Goal: Communication & Community: Answer question/provide support

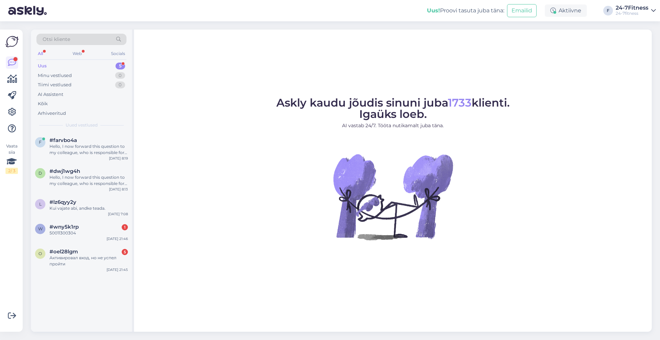
click at [58, 65] on div "Uus 5" at bounding box center [81, 66] width 90 height 10
click at [75, 258] on div "Активировал вход, но не успел пройти" at bounding box center [88, 261] width 78 height 12
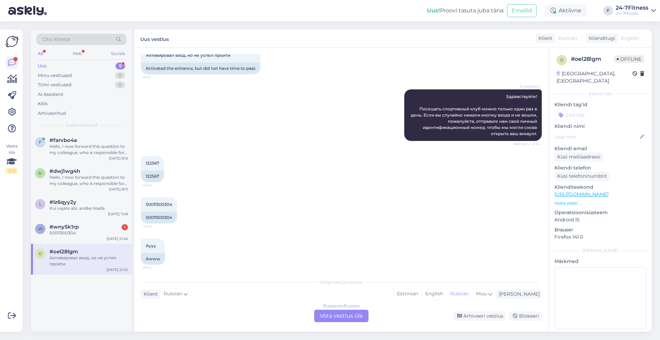
scroll to position [128, 0]
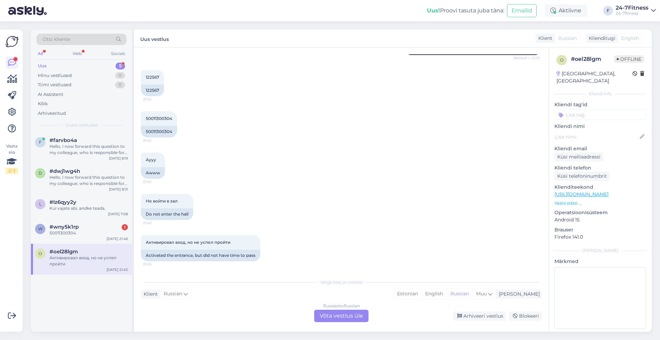
click at [346, 317] on div "Russian to Russian Võta vestlus üle" at bounding box center [341, 316] width 54 height 12
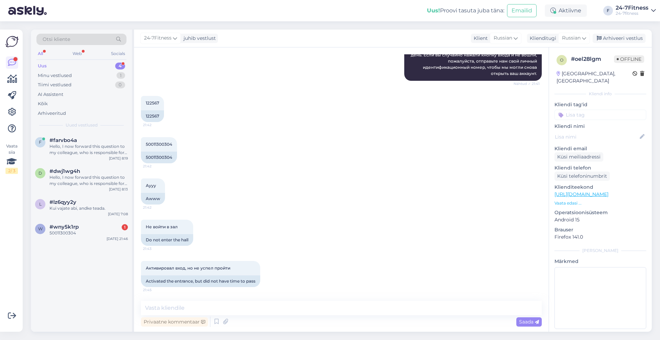
click at [311, 316] on div "Privaatne kommentaar Saada" at bounding box center [341, 321] width 401 height 13
click at [314, 306] on textarea at bounding box center [341, 308] width 401 height 14
click at [577, 40] on span "Russian" at bounding box center [571, 38] width 19 height 8
type input "est"
click at [561, 67] on link "Estonian" at bounding box center [558, 68] width 76 height 11
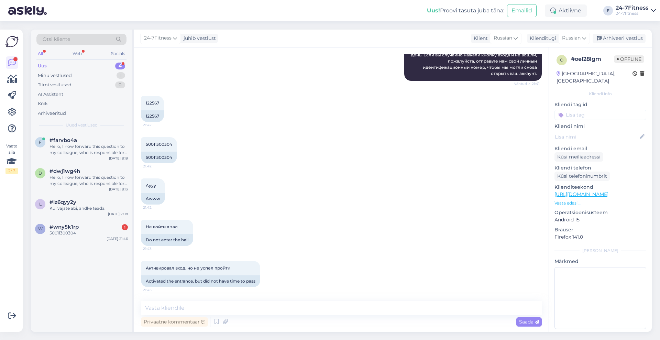
scroll to position [112, 0]
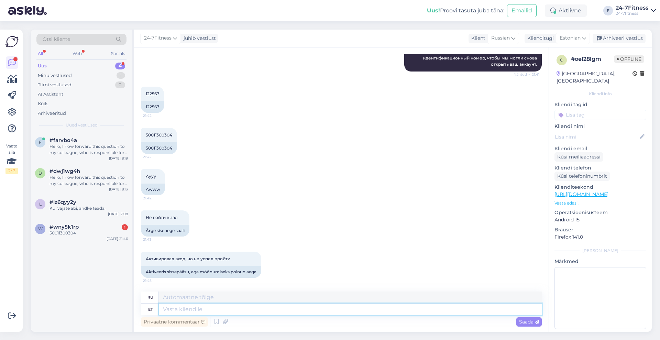
click at [255, 312] on textarea at bounding box center [350, 309] width 383 height 12
paste textarea "Kui Teil edaspidi peaks sisenemisega tekkima probleeme meie klienditeeninduse t…"
type textarea "Kui Teil edaspidi peaks sisenemisega tekkima probleeme meie klienditeeninduse t…"
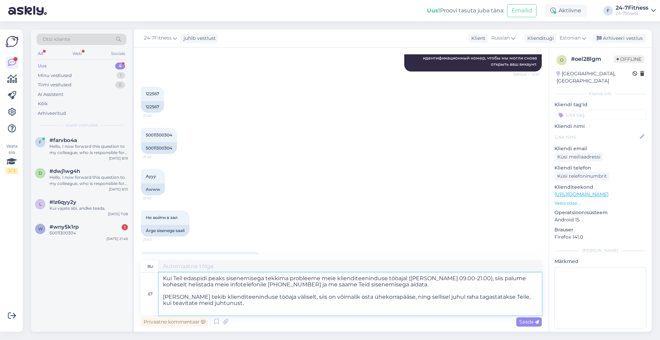
scroll to position [128, 0]
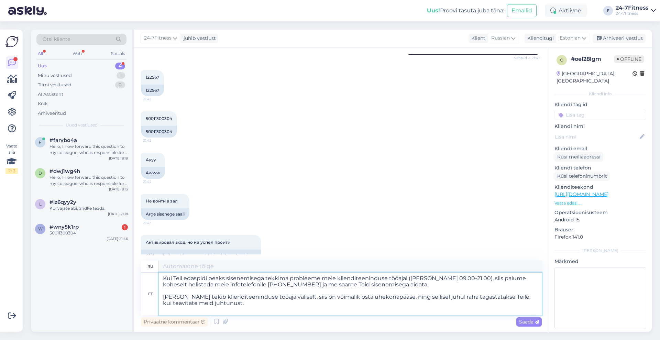
type textarea "Если у вас возникнут проблемы со входом в систему в рабочее время службы поддер…"
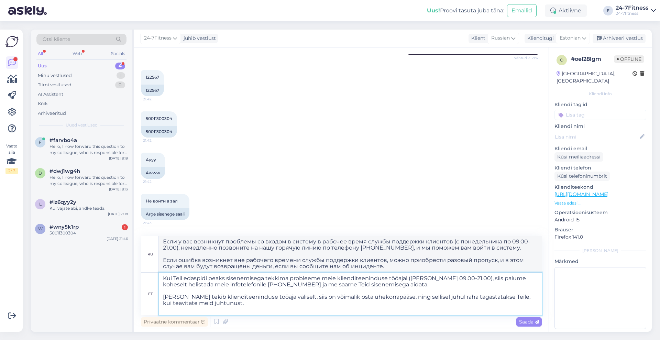
click at [183, 297] on textarea "Kui Teil edaspidi peaks sisenemisega tekkima probleeme meie klienditeeninduse t…" at bounding box center [350, 293] width 383 height 43
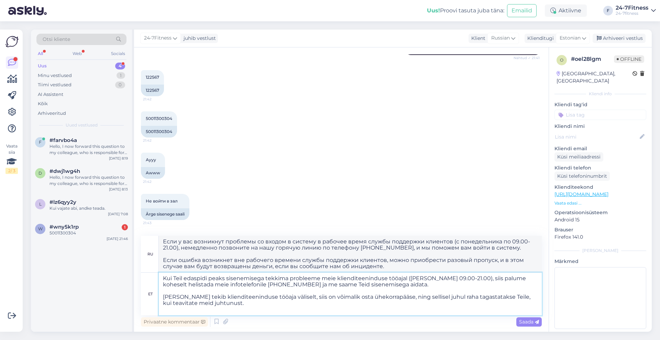
click at [184, 296] on textarea "Kui Teil edaspidi peaks sisenemisega tekkima probleeme meie klienditeeninduse t…" at bounding box center [350, 293] width 383 height 43
type textarea "Kui Teil edaspidi peaks sisenemisega tekkima probleeme meie klienditeeninduse t…"
type textarea "Если у вас возникнут проблемы со входом в систему в рабочее время службы поддер…"
click at [327, 299] on textarea "Kui Teil edaspidi peaks sisenemisega tekkima probleeme meie klienditeeninduse t…" at bounding box center [350, 293] width 383 height 43
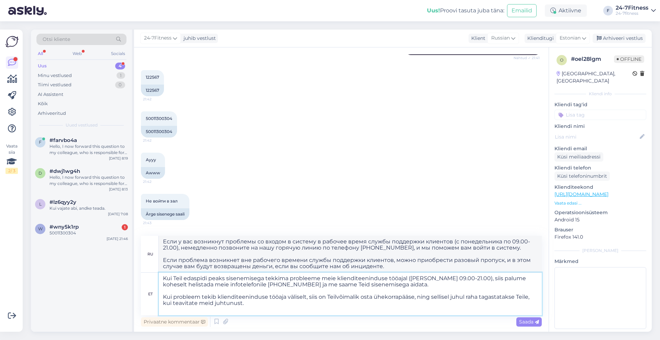
type textarea "Kui Teil edaspidi peaks sisenemisega tekkima probleeme meie klienditeeninduse t…"
type textarea "Если у вас возникнут проблемы со входом в систему в рабочее время службы поддер…"
click at [375, 296] on textarea "Kui Teil edaspidi peaks sisenemisega tekkima probleeme meie klienditeeninduse t…" at bounding box center [350, 293] width 383 height 43
type textarea "Kui Teil edaspidi peaks sisenemisega tekkima probleeme meie klienditeeninduse t…"
type textarea "Если у вас возникнут проблемы со входом в рабочее время службы поддержки клиент…"
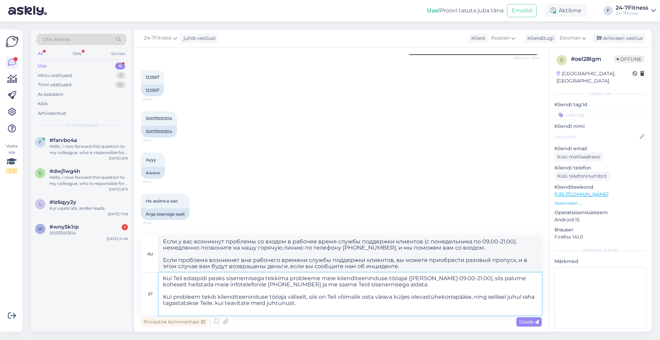
type textarea "Kui Teil edaspidi peaks sisenemisega tekkima probleeme meie klienditeeninduse t…"
type textarea "Если у вас возникнут проблемы со входом в рабочее время службы поддержки клиент…"
type textarea "Kui Teil edaspidi peaks sisenemisega tekkima probleeme meie klienditeeninduse t…"
type textarea "Если у вас возникнут проблемы со входом в рабочее время службы поддержки клиент…"
type textarea "Kui Teil edaspidi peaks sisenemisega tekkima probleeme meie klienditeeninduse t…"
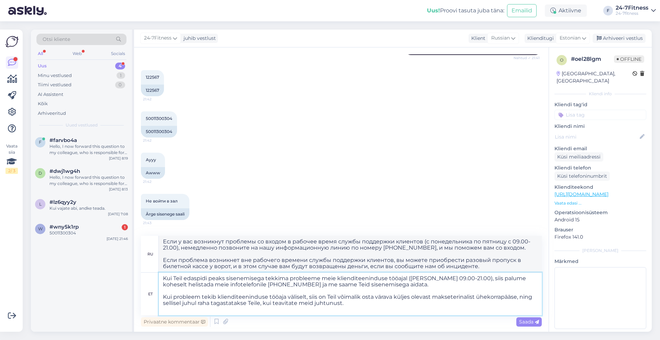
type textarea "Если у вас возникнут проблемы со входом в рабочее время службы поддержки клиент…"
click at [200, 303] on textarea "Kui Teil edaspidi peaks sisenemisega tekkima probleeme meie klienditeeninduse t…" at bounding box center [350, 293] width 383 height 43
type textarea "Kui Teil edaspidi peaks sisenemisega tekkima probleeme meie klienditeeninduse t…"
type textarea "Если у вас возникнут проблемы со входом в рабочее время службы поддержки клиент…"
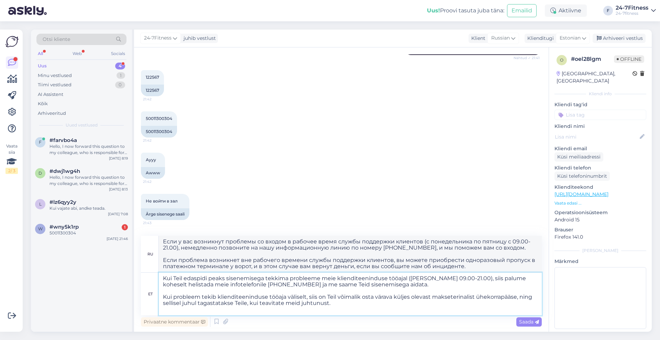
click at [233, 303] on textarea "Kui Teil edaspidi peaks sisenemisega tekkima probleeme meie klienditeeninduse t…" at bounding box center [350, 293] width 383 height 43
type textarea "Kui Teil edaspidi peaks sisenemisega tekkima probleeme meie klienditeeninduse t…"
type textarea "Если у вас возникнут проблемы со входом в рабочее время службы поддержки клиент…"
click at [242, 302] on textarea "Kui Teil edaspidi peaks sisenemisega tekkima probleeme meie klienditeeninduse t…" at bounding box center [350, 293] width 383 height 43
type textarea "Kui Teil edaspidi peaks sisenemisega tekkima probleeme meie klienditeeninduse t…"
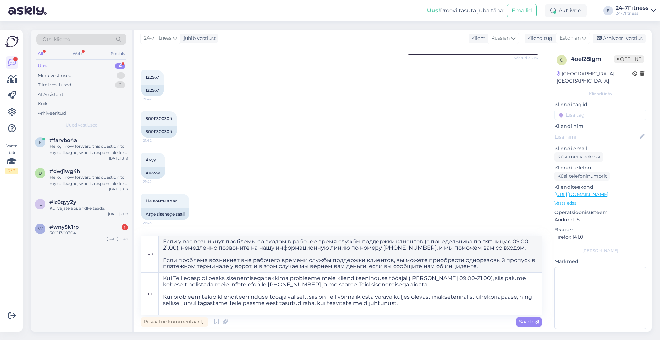
click at [434, 319] on div "Privaatne kommentaar Saada" at bounding box center [341, 321] width 401 height 13
type textarea "Если у вас возникнут проблемы со входом в рабочее время службы поддержки клиент…"
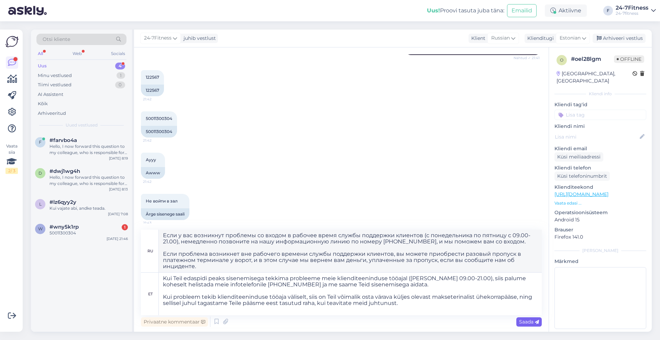
click at [526, 321] on span "Saada" at bounding box center [529, 321] width 20 height 6
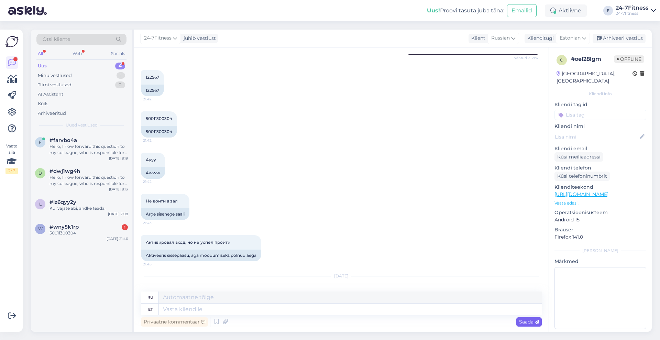
scroll to position [279, 0]
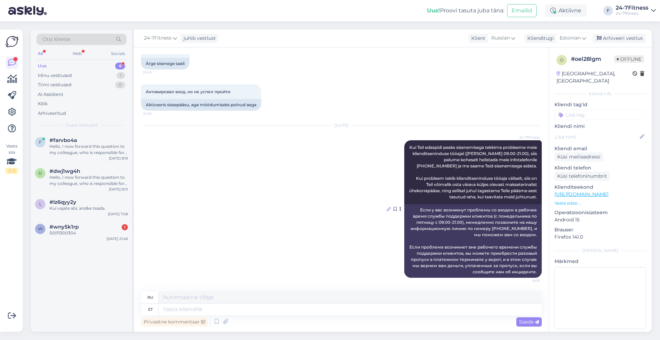
click at [380, 207] on div "[DATE] 24-7Fitness Kui Teil edaspidi peaks sisenemisega tekkima probleeme meie …" at bounding box center [341, 201] width 401 height 167
click at [386, 207] on icon at bounding box center [388, 209] width 4 height 4
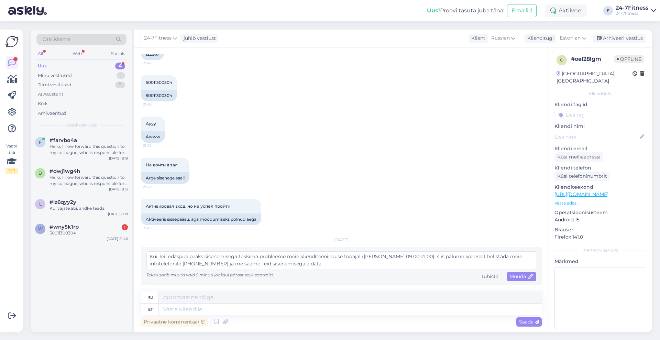
scroll to position [165, 0]
click at [368, 255] on textarea "Kui Teil edaspidi peaks sisenemisega tekkima probleeme meie klienditeeninduse t…" at bounding box center [341, 260] width 390 height 18
type textarea "Kui Teil edaspidi peaks sisenemisega tekkima probleeme meie klienditeeninduse t…"
click at [513, 276] on span "Muuda" at bounding box center [521, 276] width 24 height 6
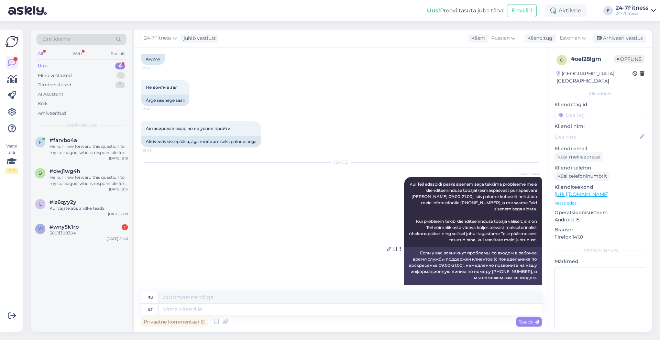
scroll to position [285, 0]
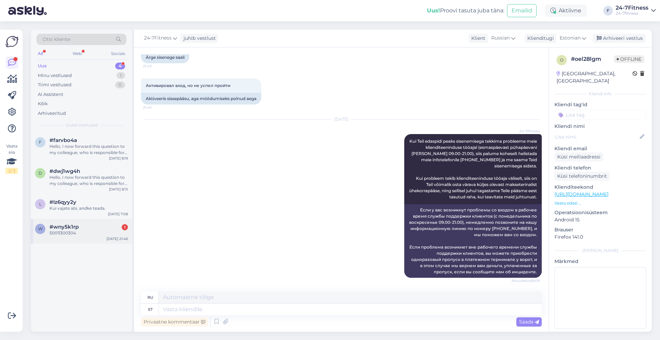
click at [71, 236] on div "50011300304" at bounding box center [88, 233] width 78 height 6
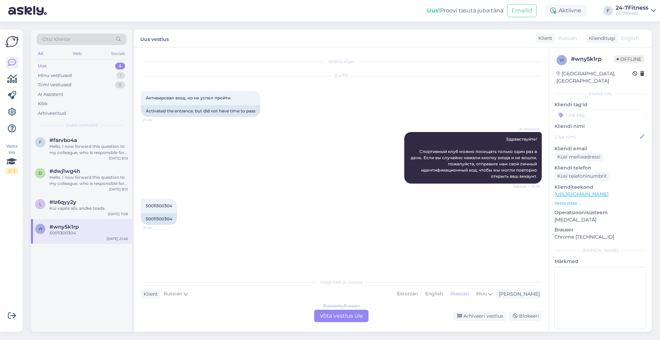
scroll to position [0, 0]
drag, startPoint x: 90, startPoint y: 165, endPoint x: 90, endPoint y: 171, distance: 6.9
click at [90, 171] on div "f #farvbo4a Hello, I now forward this question to my colleague, who is responsi…" at bounding box center [81, 187] width 101 height 111
click at [83, 74] on div "Minu vestlused 1" at bounding box center [81, 76] width 90 height 10
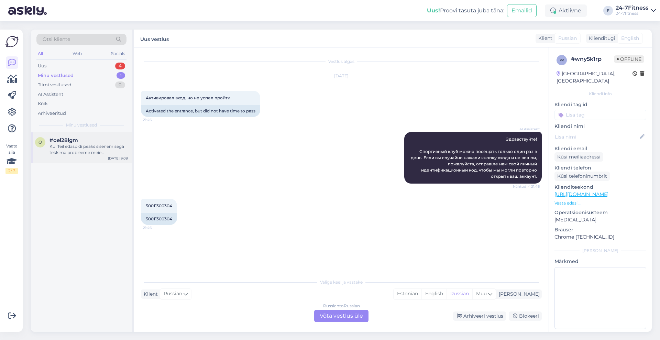
click at [80, 153] on div "Kui Teil edaspidi peaks sisenemisega tekkima probleeme meie klienditeeninduse t…" at bounding box center [88, 149] width 78 height 12
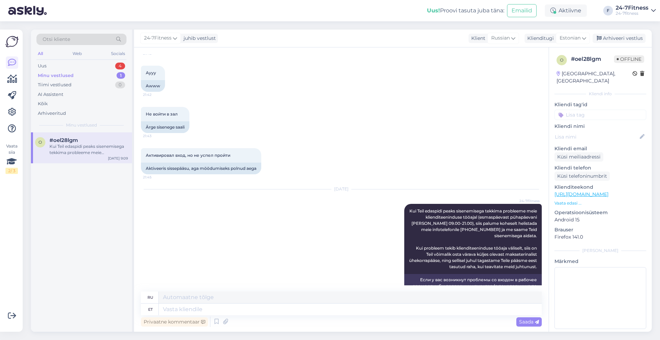
scroll to position [285, 0]
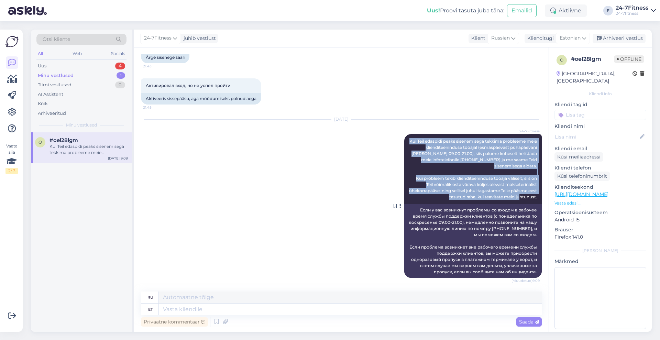
drag, startPoint x: 532, startPoint y: 199, endPoint x: 410, endPoint y: 138, distance: 135.8
click at [410, 138] on div "24-7Fitness Kui Teil edaspidi peaks sisenemisega tekkima probleeme meie kliendi…" at bounding box center [472, 169] width 137 height 70
copy span "Kui Teil edaspidi peaks sisenemisega tekkima probleeme meie klienditeeninduse t…"
click at [55, 65] on div "Uus 4" at bounding box center [81, 66] width 90 height 10
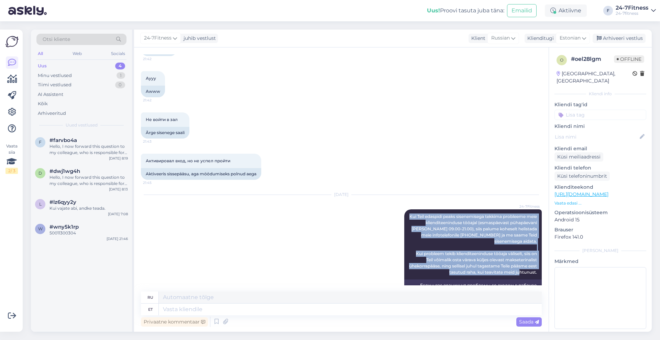
scroll to position [199, 0]
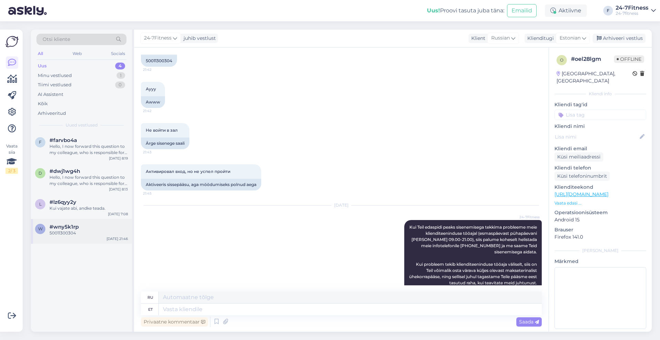
click at [94, 235] on div "50011300304" at bounding box center [88, 233] width 78 height 6
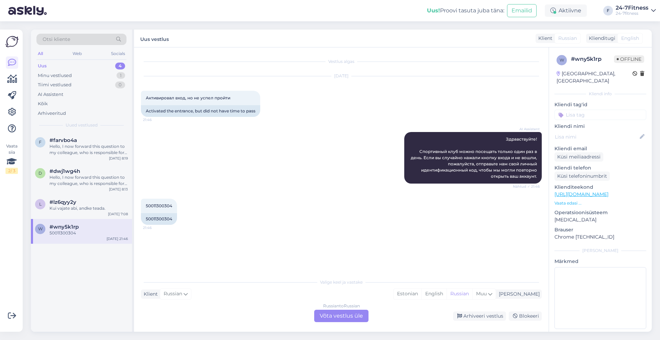
click at [356, 314] on div "Russian to Russian Võta vestlus üle" at bounding box center [341, 316] width 54 height 12
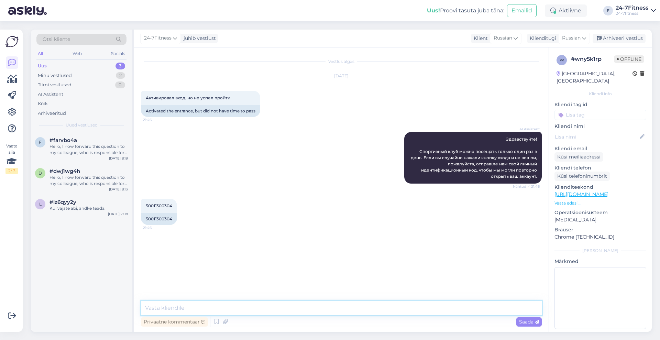
click at [357, 311] on textarea at bounding box center [341, 308] width 401 height 14
click at [587, 37] on div "Russian" at bounding box center [574, 38] width 32 height 11
click at [550, 68] on link "Estonian" at bounding box center [558, 68] width 76 height 11
click at [221, 308] on textarea at bounding box center [350, 309] width 383 height 12
paste textarea "Kui Teil edaspidi peaks sisenemisega tekkima probleeme meie klienditeeninduse t…"
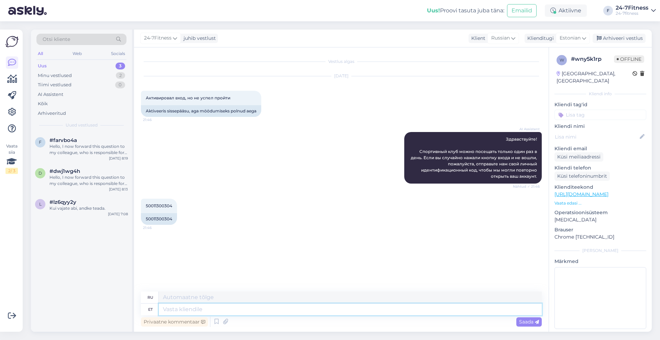
type textarea "Kui Teil edaspidi peaks sisenemisega tekkima probleeme meie klienditeeninduse t…"
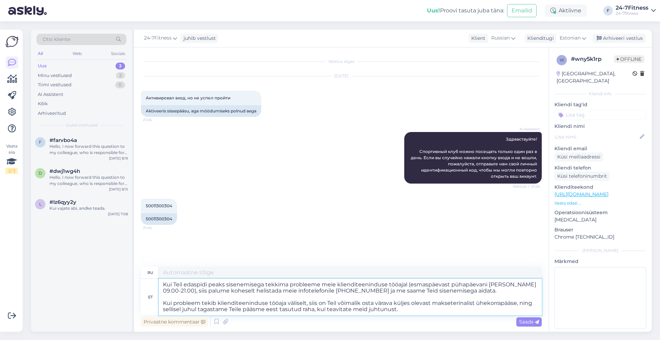
type textarea "Если у вас возникнут проблемы со входом в рабочее время службы поддержки клиент…"
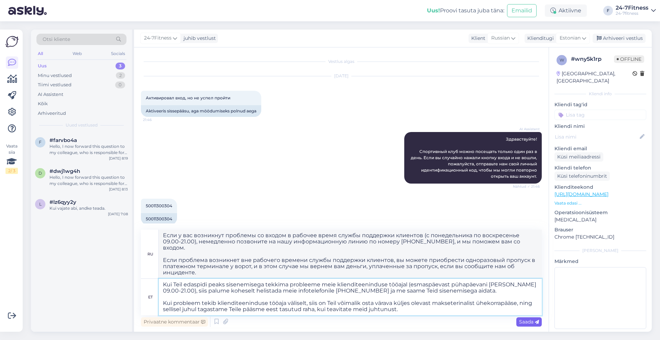
type textarea "Kui Teil edaspidi peaks sisenemisega tekkima probleeme meie klienditeeninduse t…"
click at [522, 321] on span "Saada" at bounding box center [529, 321] width 20 height 6
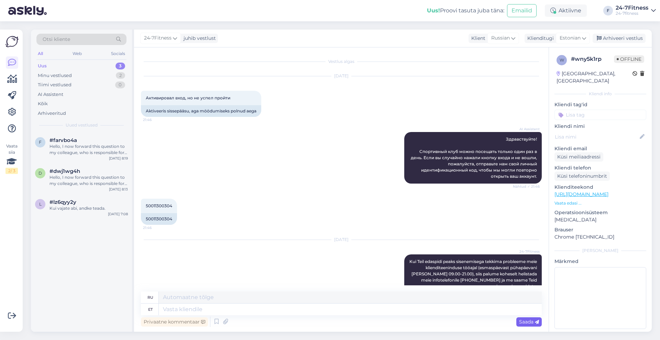
scroll to position [120, 0]
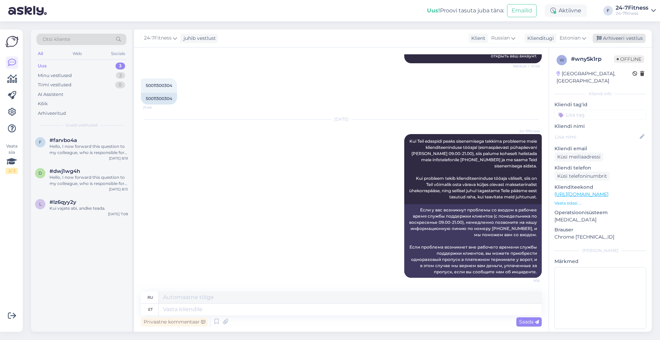
click at [616, 37] on div "Arhiveeri vestlus" at bounding box center [618, 38] width 53 height 9
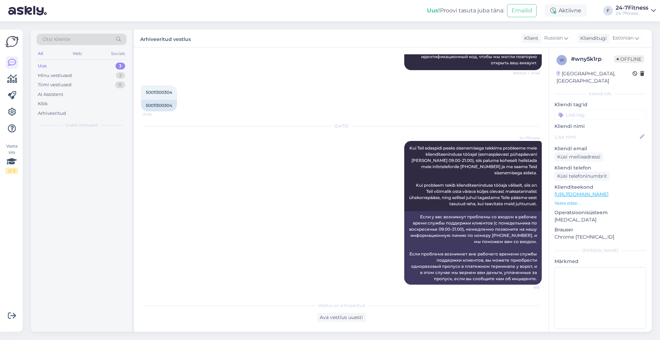
scroll to position [113, 0]
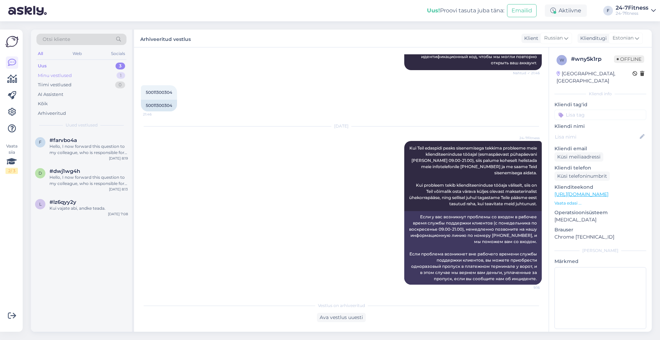
click at [56, 75] on div "Minu vestlused" at bounding box center [55, 75] width 34 height 7
click at [75, 76] on div "Minu vestlused 1" at bounding box center [81, 76] width 90 height 10
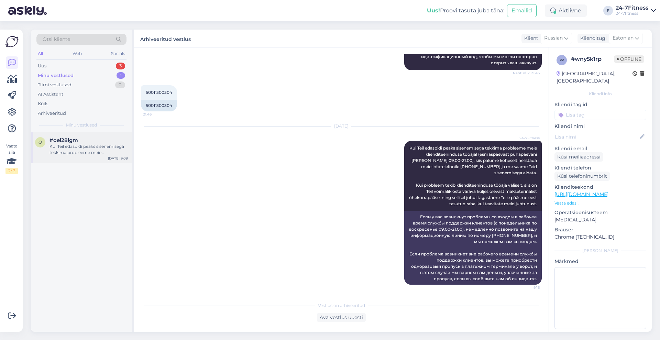
click at [80, 142] on div "#oel28lgm" at bounding box center [88, 140] width 78 height 6
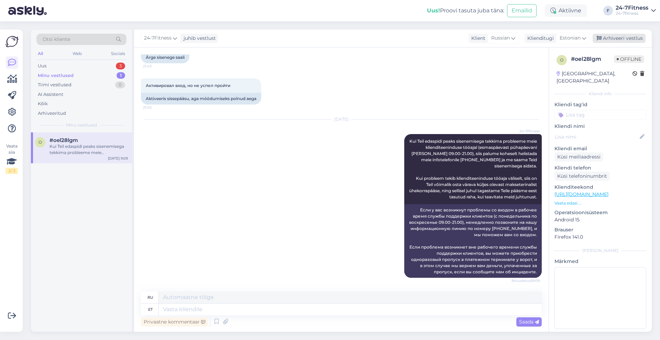
click at [609, 38] on div "Arhiveeri vestlus" at bounding box center [618, 38] width 53 height 9
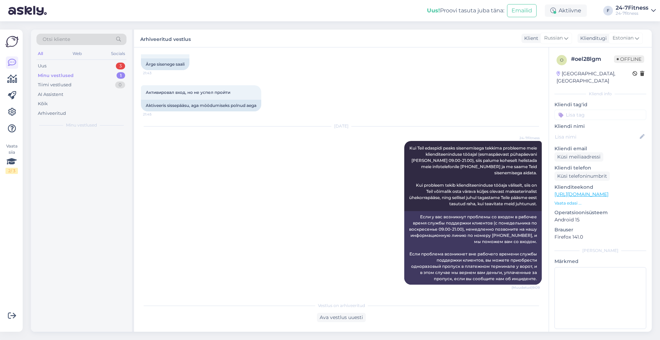
scroll to position [278, 0]
click at [71, 65] on div "Uus 3" at bounding box center [81, 66] width 90 height 10
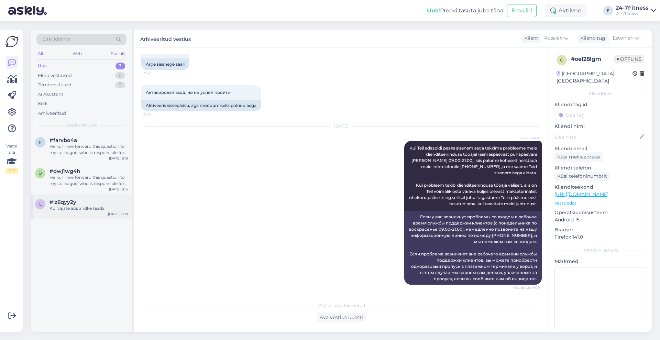
click at [81, 207] on div "Kui vajate abi, andke teada." at bounding box center [88, 208] width 78 height 6
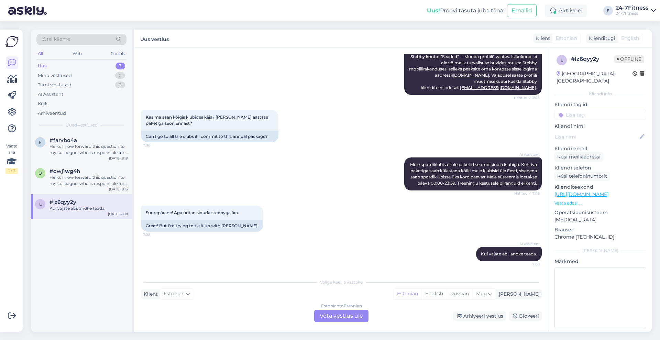
scroll to position [181, 0]
click at [348, 315] on div "Estonian to Estonian Võta vestlus üle" at bounding box center [341, 316] width 54 height 12
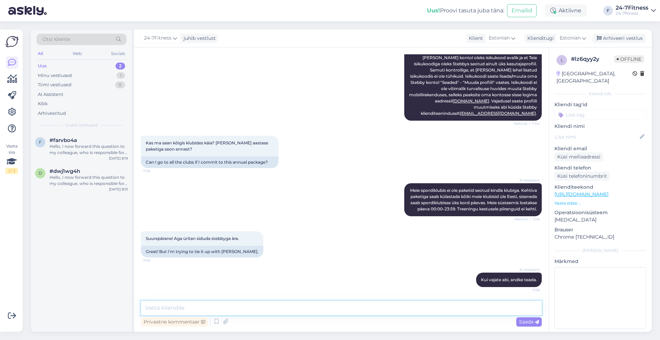
click at [292, 305] on textarea at bounding box center [341, 308] width 401 height 14
type textarea "R"
type textarea "Tere!"
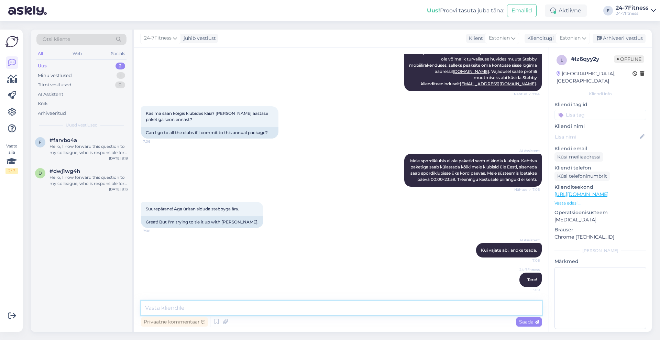
paste textarea "Stebby kaudu saab osta [PERSON_NAME] lepinguta pakette, ehk 3 päeva, 14 päeva, …"
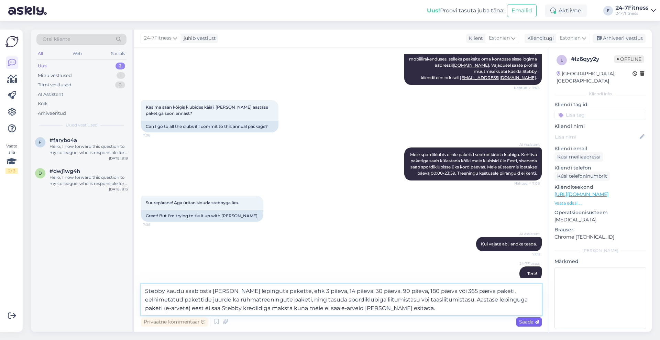
type textarea "Stebby kaudu saab osta [PERSON_NAME] lepinguta pakette, ehk 3 päeva, 14 päeva, …"
click at [529, 321] on span "Saada" at bounding box center [529, 321] width 20 height 6
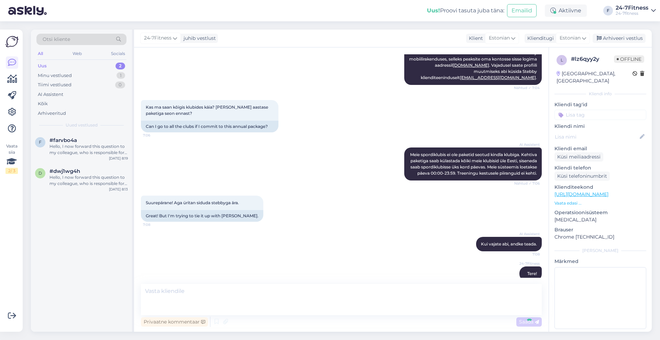
scroll to position [252, 0]
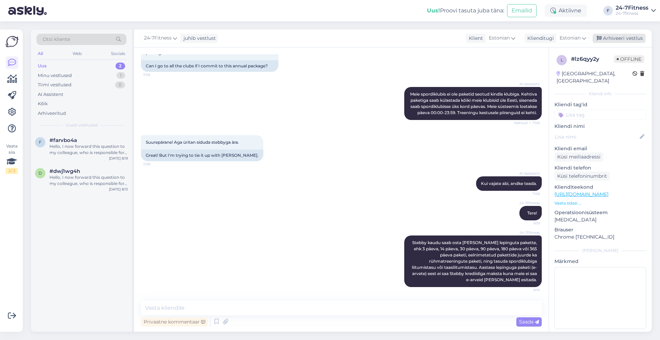
click at [619, 38] on div "Arhiveeri vestlus" at bounding box center [618, 38] width 53 height 9
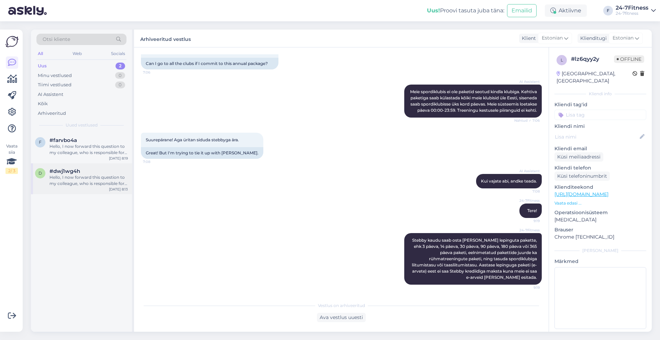
click at [102, 176] on div "Hello, I now forward this question to my colleague, who is responsible for this…" at bounding box center [88, 180] width 78 height 12
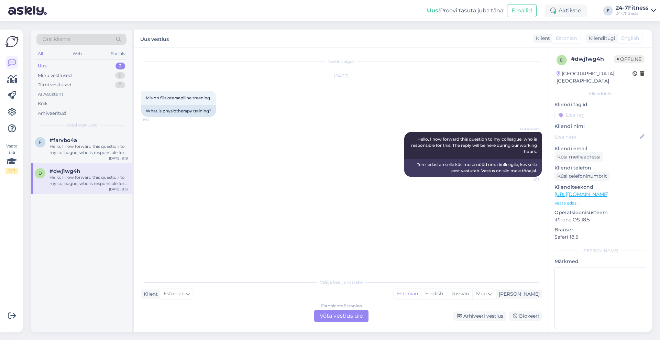
scroll to position [0, 0]
click at [343, 314] on div "Estonian to Estonian Võta vestlus üle" at bounding box center [341, 316] width 54 height 12
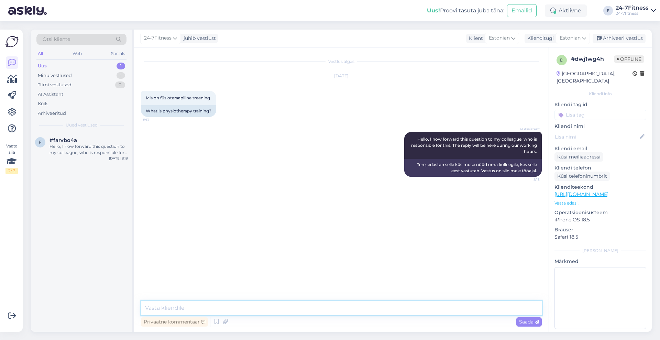
click at [296, 303] on textarea at bounding box center [341, 308] width 401 height 14
type textarea "Tere!"
click at [276, 302] on textarea at bounding box center [341, 308] width 401 height 14
paste textarea "Füsioteraapiline treening Nagu treeningu nimigi vihjab, keskendutakse [PERSON_N…"
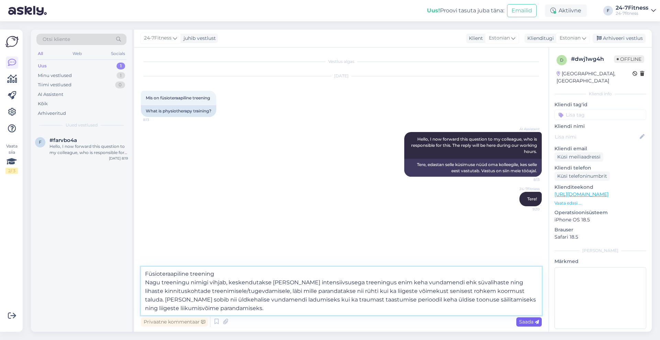
type textarea "Füsioteraapiline treening Nagu treeningu nimigi vihjab, keskendutakse [PERSON_N…"
click at [523, 320] on span "Saada" at bounding box center [529, 321] width 20 height 6
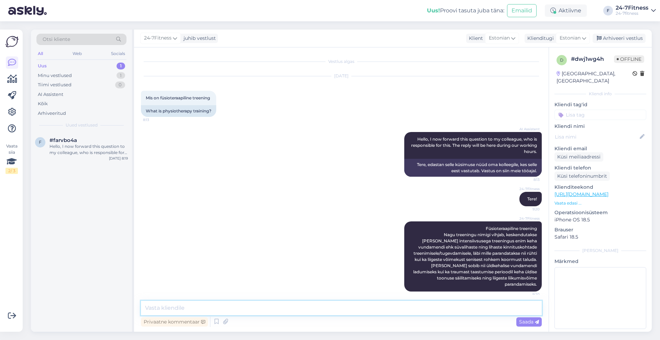
click at [355, 308] on textarea at bounding box center [341, 308] width 401 height 14
paste textarea "Füsioteraapiline treening Nagu treeningu nimigi vihjab, keskendutakse [PERSON_N…"
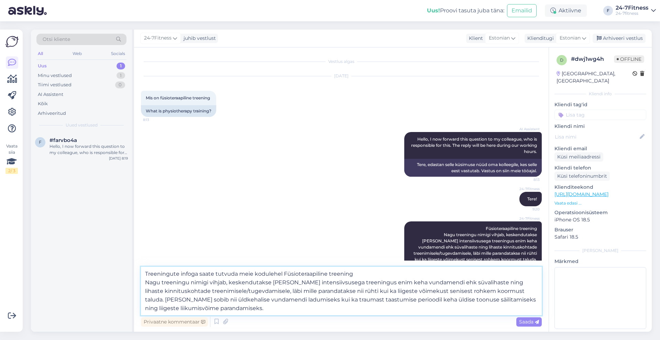
drag, startPoint x: 281, startPoint y: 274, endPoint x: 287, endPoint y: 307, distance: 33.4
click at [287, 307] on textarea "Treeningute infoga saate tutvuda meie kodulehel Füsioteraapiline treening Nagu …" at bounding box center [341, 291] width 401 height 48
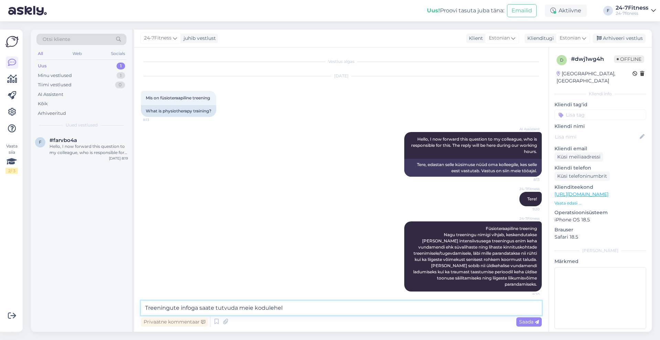
paste textarea "[URL][DOMAIN_NAME]"
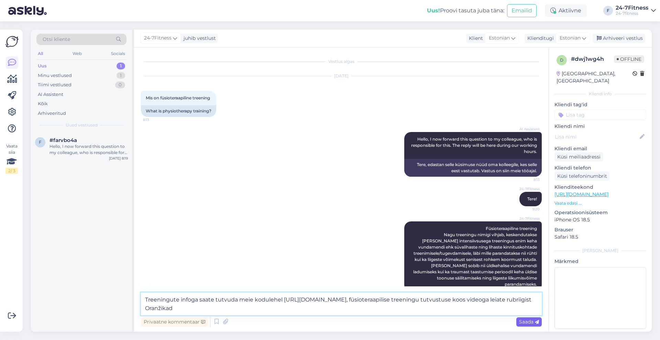
type textarea "Treeningute infoga saate tutvuda meie kodulehel [URL][DOMAIN_NAME], füsioteraap…"
click at [530, 322] on span "Saada" at bounding box center [529, 321] width 20 height 6
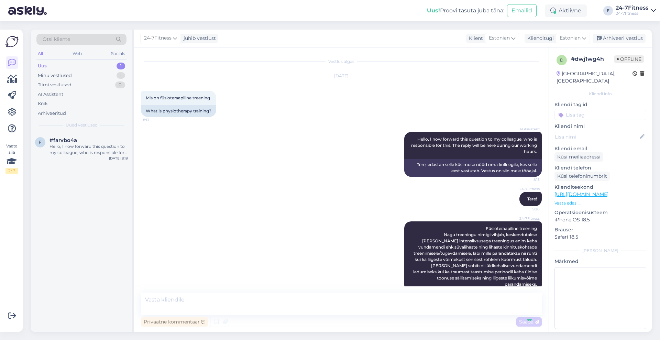
scroll to position [40, 0]
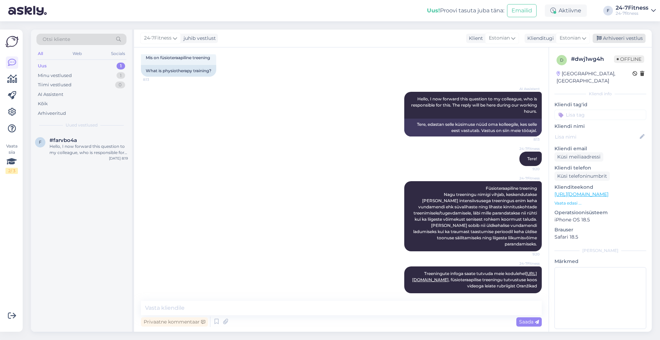
click at [609, 36] on div "Arhiveeri vestlus" at bounding box center [618, 38] width 53 height 9
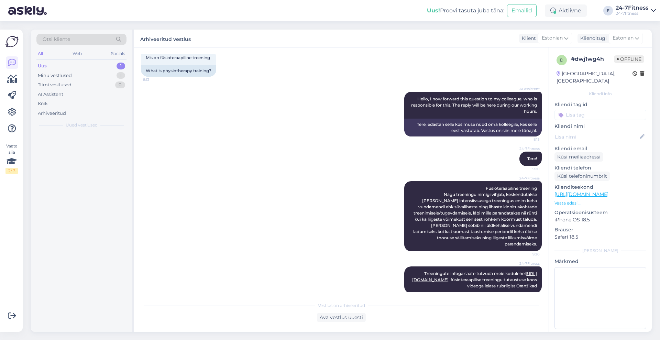
scroll to position [43, 0]
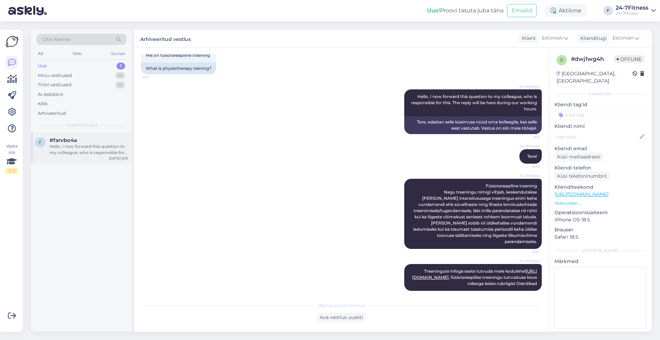
click at [104, 151] on div "Hello, I now forward this question to my colleague, who is responsible for this…" at bounding box center [88, 149] width 78 height 12
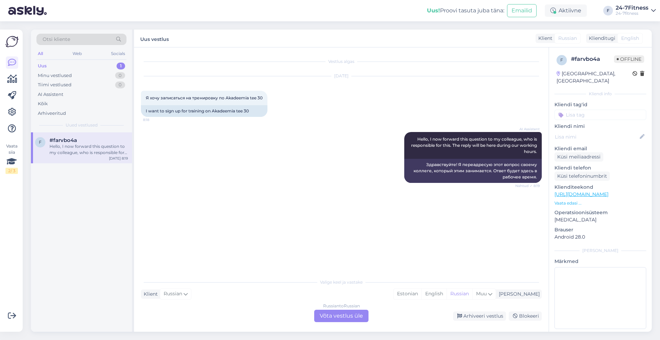
click at [357, 315] on div "Russian to Russian Võta vestlus üle" at bounding box center [341, 316] width 54 height 12
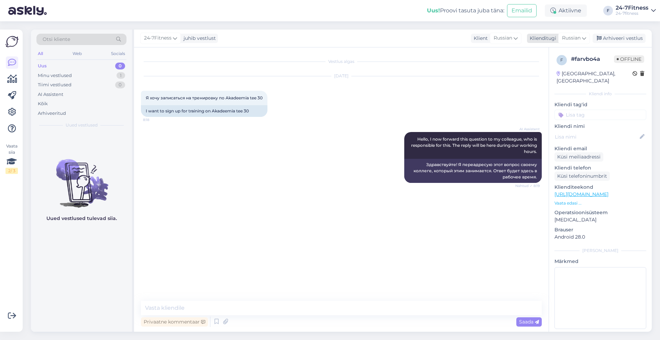
click at [578, 38] on span "Russian" at bounding box center [571, 38] width 19 height 8
click at [557, 68] on link "Estonian" at bounding box center [558, 68] width 76 height 11
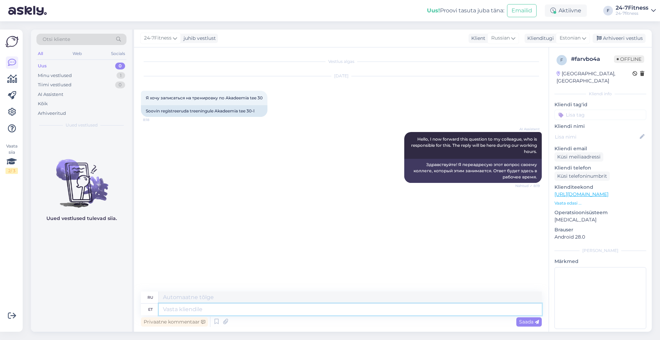
click at [249, 311] on textarea at bounding box center [350, 309] width 383 height 12
type textarea "Tere!"
type textarea "Привет!"
type textarea "Tere! [PERSON_NAME]"
type textarea "Привет! Если"
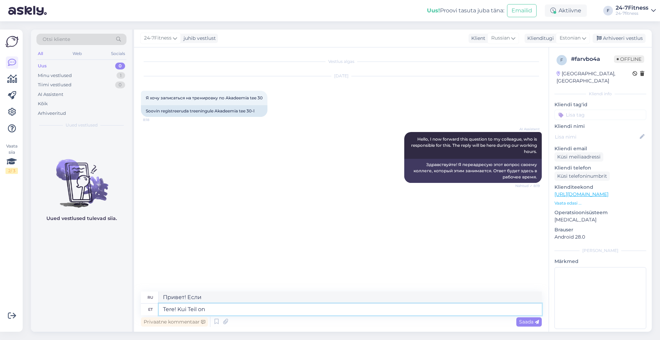
type textarea "Tere! Kui Teil on o"
type textarea "Привет! Если вы"
type textarea "Tere! Kui Teil on ol"
type textarea "Привет! Если у вас есть"
type textarea "Tere! Kui Teil on olemas kehtiv"
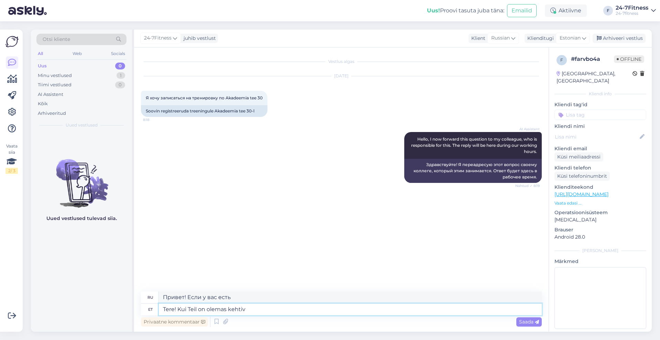
type textarea "Здравствуйте! Если у вас есть действующий"
type textarea "Tere! Kui Teil on olemas kehtiv treeningpakett m"
type textarea "Здравствуйте! Если у вас есть действующий пакет обучения"
type textarea "Tere! Kui Teil on olemas kehtiv treeningpakett meie s"
type textarea "Здравствуйте! Если у вас есть действующий пакет обучения у нас,"
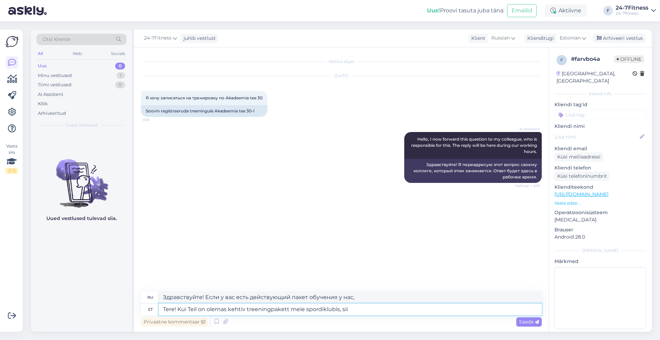
type textarea "Tere! Kui Teil on olemas kehtiv treeningpakett meie spordiklubis, siis"
type textarea "Здравствуйте! Если у вас есть действующий пакет тренировок в нашем спортивном к…"
type textarea "Tere! Kui Teil on olemas kehtiv treeningpakett meie spordiklubis, siis sa"
type textarea "Здравствуйте! Если у вас есть действующий пакет тренировок в нашем спортивном к…"
type textarea "Tere! Kui Teil on olemas kehtiv treeningpakett meie spordiklubis, siis saate"
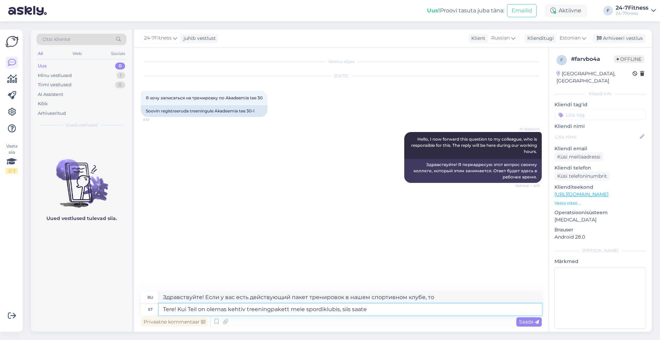
type textarea "Здравствуйте! Если у вас есть действующий пакет тренировок в нашем спортивном к…"
type textarea "Tere! Kui Teil on olemas kehtiv treeningpakett meie spordiklubis, siis saate me…"
type textarea "Здравствуйте! Если у вас есть действующий пакет тренировок в нашем спортивном к…"
type textarea "Tere! Kui Teil on olemas kehtiv treeningpakett meie spordiklubis, siis saate me…"
type textarea "Здравствуйте! Если у вас есть действующий пакет тренировок в нашем спортивном к…"
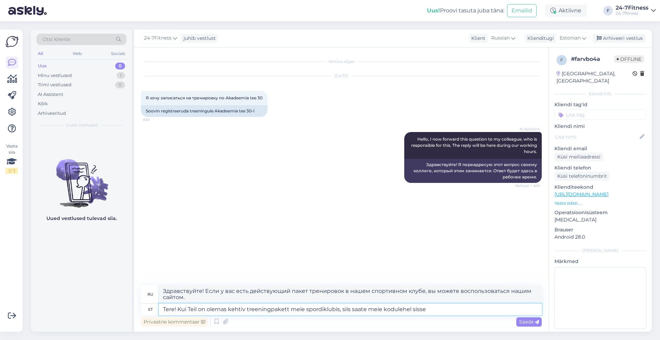
type textarea "Tere! Kui Teil on olemas kehtiv treeningpakett meie spordiklubis, siis saate me…"
type textarea "Здравствуйте! Если у вас есть действующий пакет тренировок в нашем спортивном к…"
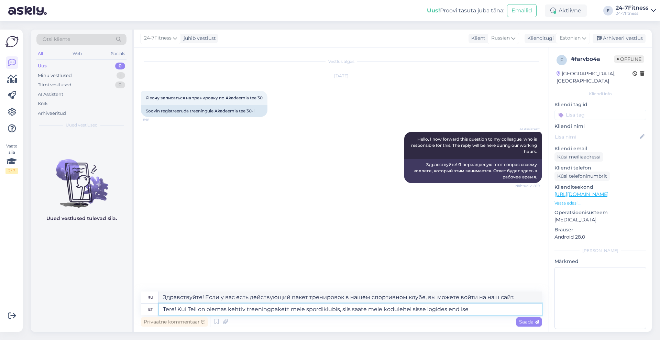
type textarea "Tere! Kui Teil on olemas kehtiv treeningpakett meie spordiklubis, siis saate me…"
type textarea "Здравствуйте! Если у вас есть действующий абонемент на тренировки в нашем спорт…"
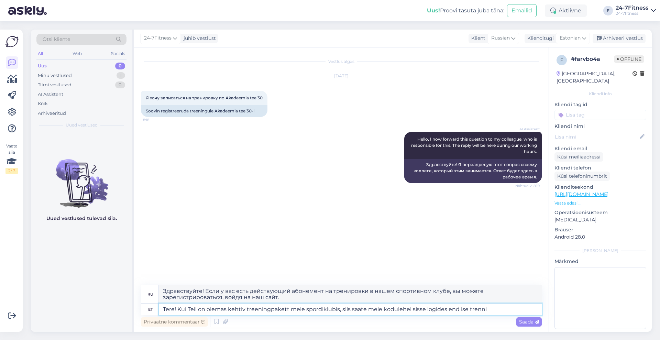
type textarea "Tere! Kui Teil on olemas kehtiv treeningpakett meie spordiklubis, siis saate me…"
type textarea "Здравствуйте! Если у вас есть действующий абонемент на тренировки в нашем спорт…"
type textarea "Tere! Kui Teil on olemas kehtiv treeningpakett meie spordiklubis, siis saate me…"
type textarea "Здравствуйте! Если у вас есть действующий абонемент на тренировки в нашем спорт…"
paste textarea "[URL][DOMAIN_NAME]"
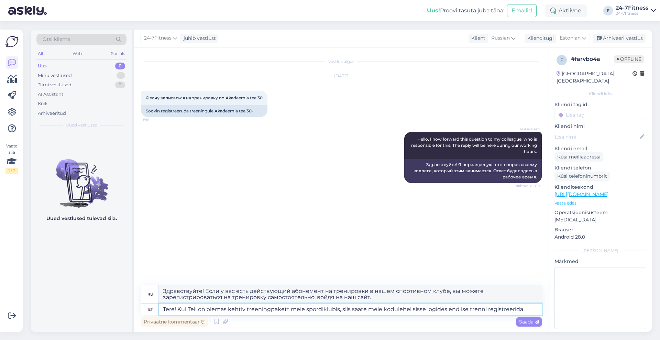
type textarea "Tere! Kui Teil on olemas kehtiv treeningpakett meie spordiklubis, siis saate me…"
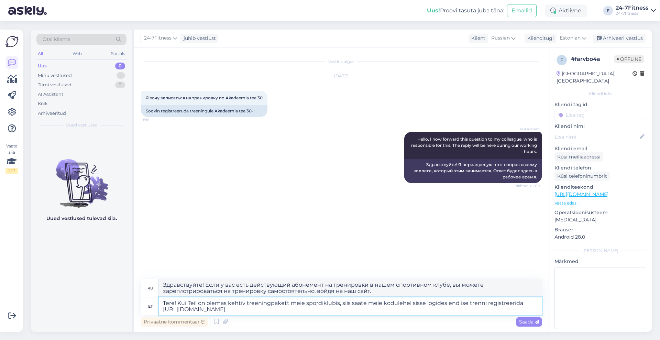
type textarea "Здравствуйте! Если у вас есть действующий пакет тренировок в нашем спортивном к…"
type textarea "Tere! Kui Teil on olemas kehtiv treeningpakett meie spordiklubis, siis saate me…"
click at [531, 320] on span "Saada" at bounding box center [529, 321] width 20 height 6
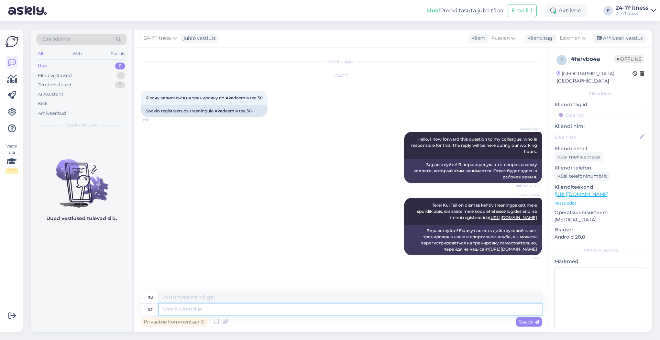
click at [386, 308] on textarea at bounding box center [350, 309] width 383 height 12
type textarea "[PERSON_NAME]"
type textarea "Если"
type textarea "Kui treeningpaketti ei"
type textarea "Если пакет обучения"
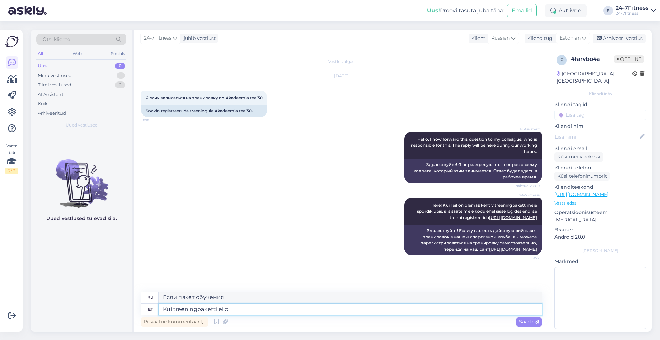
type textarea "Kui treeningpaketti ei ole"
type textarea "Если учебный пакет не"
type textarea "Kui treeningpaketti ei ole ja"
type textarea "Если нет учебного пакета"
type textarea "Kui treeningpaketti ei ole ja [PERSON_NAME]"
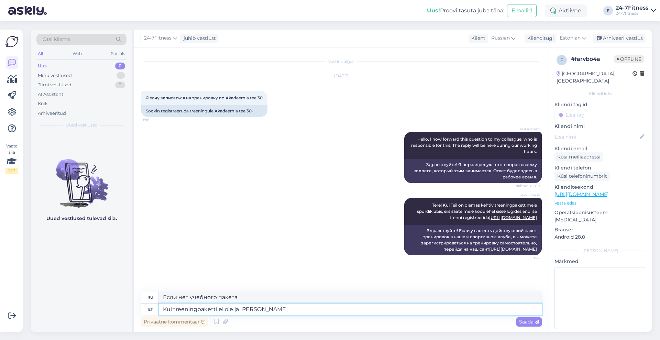
type textarea "Если нет учебного пакета и"
type textarea "Kui treeningpaketti ei ole ja soovite k"
type textarea "Если у вас нет учебного пакета и вы хотите"
type textarea "Kui treeningpaketti ei ole ja soovite külastada"
type textarea "Если у вас нет учебного пакета и вы хотите посетить"
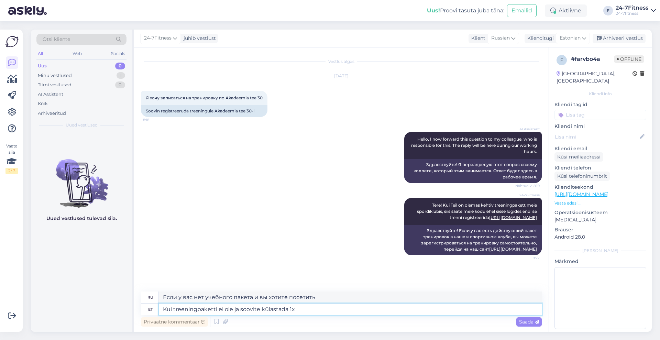
type textarea "Kui treeningpaketti ei ole ja soovite külastada 1x p"
type textarea "Если у вас нет пакета обучения и вы хотите посетить 1x"
type textarea "Kui treeningpaketti ei ole ja soovite külastada 1x pääsmega, siis"
type textarea "Если у вас нет пакета обучения и вы хотите посетить мероприятие с одноразовым п…"
type textarea "Kui treeningpaketti ei ole ja soovite külastada 1x pääsmega, siis s"
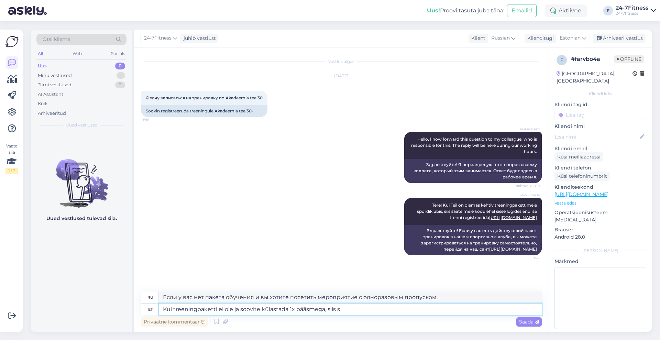
type textarea "Если у вас нет пакета обучения и вы хотите посетить мероприятие с одноразовым п…"
type textarea "Kui treeningpaketti ei ole ja soovite külastada 1x pääsmega, siis saate t"
type textarea "Если у вас нет пакета обучения и вы хотите посетить мероприятие с одноразовым п…"
type textarea "Kui treeningpaketti ei ole ja soovite külastada 1x pääsmega, siis saate treenin…"
type textarea "Если у вас нет пакета обучения и вы хотите посетить мероприятие с одноразовым п…"
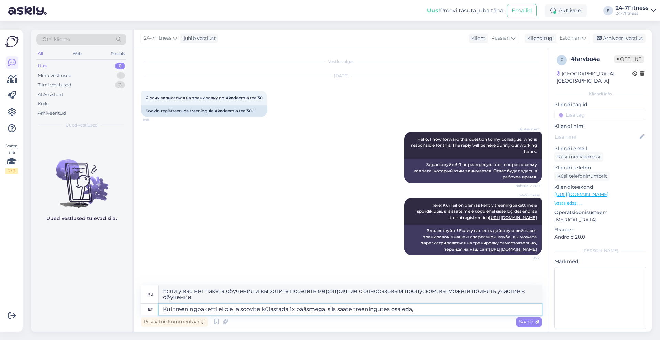
type textarea "Kui treeningpaketti ei ole ja soovite külastada 1x pääsmega, siis saate treenin…"
type textarea "Если у вас нет пакета обучения и вы хотите посетить мероприятие с одноразовым п…"
type textarea "Kui treeningpaketti ei ole ja soovite külastada 1x pääsmega, siis saate treenin…"
type textarea "Если у вас нет пакета обучения и вы хотите посетить с одноразовым пропуском, вы…"
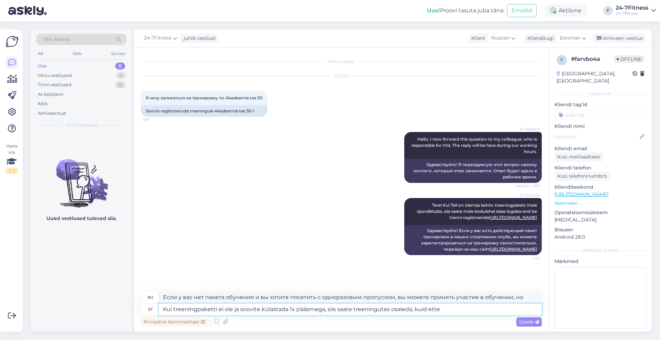
type textarea "Kui treeningpaketti ei ole ja soovite külastada 1x pääsmega, siis saate treenin…"
type textarea "Если у вас нет пакета обучения и вы хотите посетить мероприятие по одноразовому…"
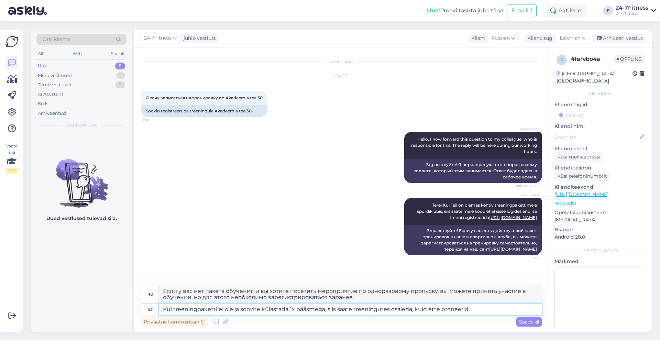
type textarea "Kui treeningpaketti ei ole ja soovite külastada 1x pääsmega, siis saate treenin…"
type textarea "Если у вас нет пакета обучения и вы хотели бы посетить мероприятие по одноразов…"
type textarea "Kui treeningpaketti ei ole ja soovite külastada 1x pääsmega, siis saate treenin…"
type textarea "Если у вас нет пакета обучения и вы хотите посетить мероприятие по одноразовому…"
type textarea "Kui treeningpaketti ei ole ja soovite külastada 1x pääsmega, siis saate treenin…"
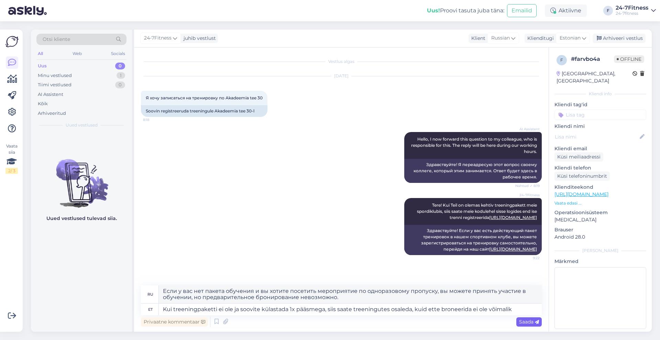
click at [530, 322] on span "Saada" at bounding box center [529, 321] width 20 height 6
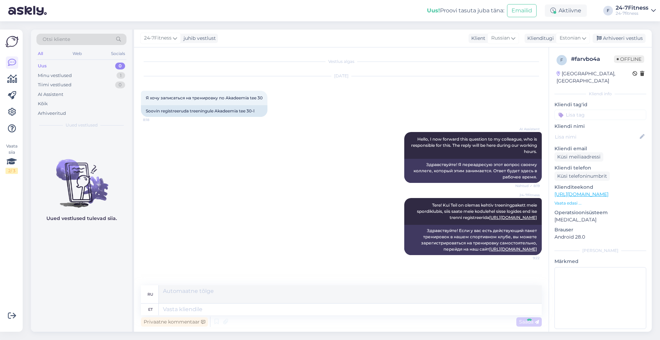
scroll to position [62, 0]
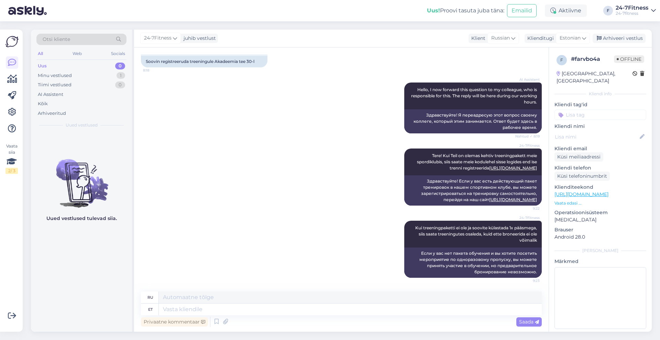
click at [619, 33] on div "24-7Fitness juhib vestlust Klient Russian Klienditugi Estonian est Estonian Arh…" at bounding box center [392, 39] width 517 height 18
click at [618, 37] on div "Arhiveeri vestlus" at bounding box center [618, 38] width 53 height 9
